Goal: Obtain resource: Download file/media

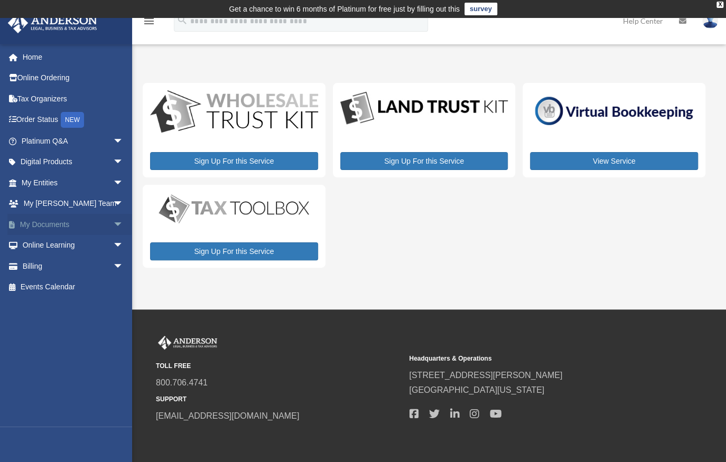
click at [59, 226] on link "My Documents arrow_drop_down" at bounding box center [73, 224] width 132 height 21
click at [113, 225] on span "arrow_drop_down" at bounding box center [123, 225] width 21 height 22
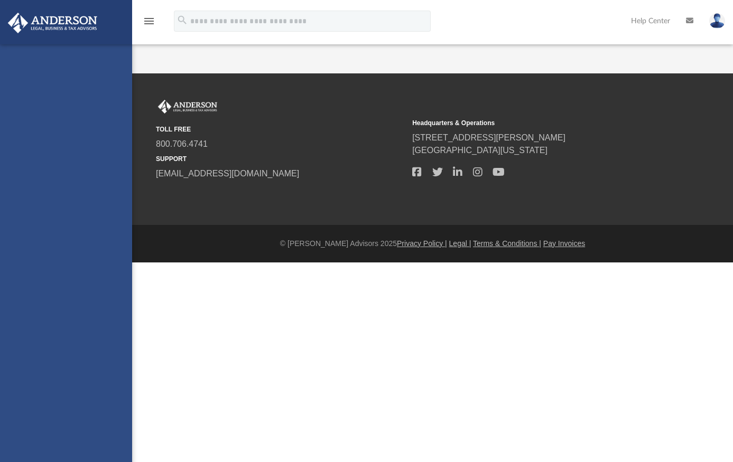
click at [47, 248] on div "[EMAIL_ADDRESS][DOMAIN_NAME] Sign Out [EMAIL_ADDRESS][DOMAIN_NAME] Home Online …" at bounding box center [66, 275] width 132 height 462
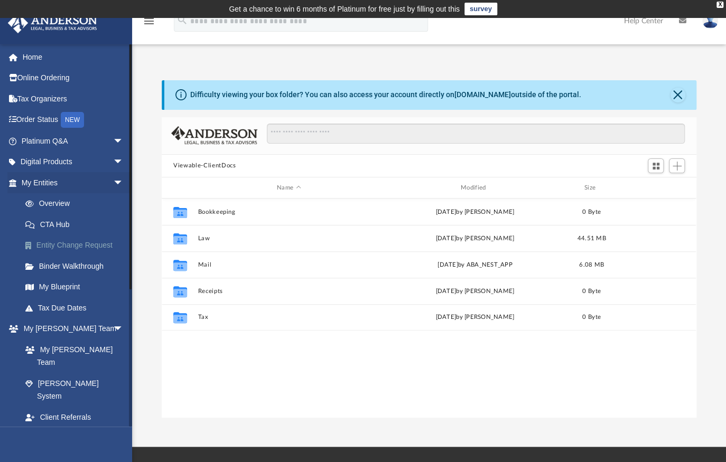
scroll to position [233, 527]
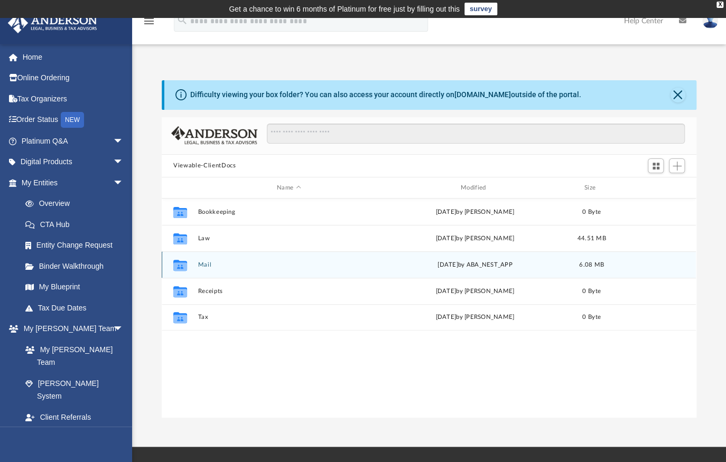
click at [228, 266] on button "Mail" at bounding box center [289, 265] width 182 height 7
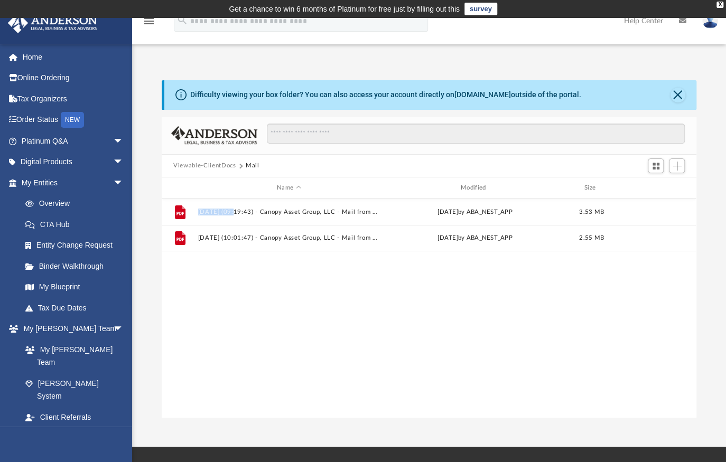
click at [228, 266] on div "File [DATE] (09:19:43) - Canopy Asset Group, LLC - Mail from American Express.p…" at bounding box center [429, 308] width 534 height 219
drag, startPoint x: 228, startPoint y: 266, endPoint x: 236, endPoint y: 277, distance: 13.6
click at [236, 277] on div "File [DATE] (09:19:43) - Canopy Asset Group, LLC - Mail from American Express.p…" at bounding box center [429, 308] width 534 height 219
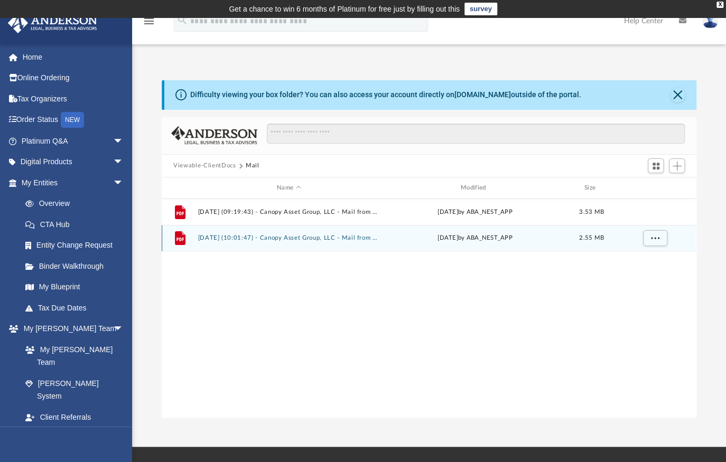
click at [297, 237] on button "[DATE] (10:01:47) - Canopy Asset Group, LLC - Mail from AMERICAN EXPRESS.pdf" at bounding box center [289, 238] width 182 height 7
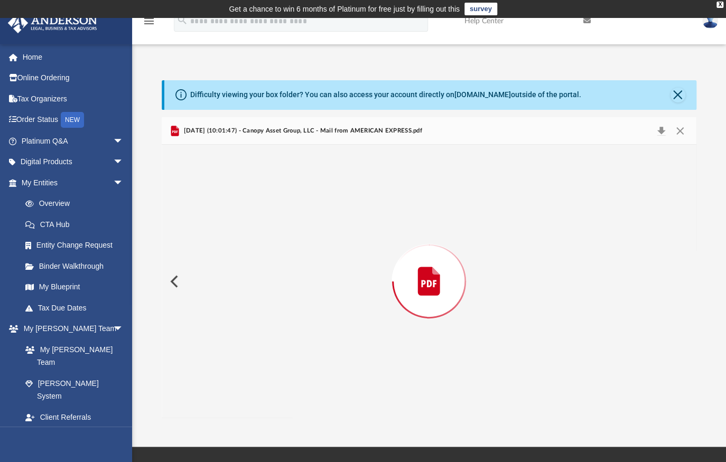
click at [297, 237] on div "Preview" at bounding box center [429, 281] width 535 height 273
